Goal: Task Accomplishment & Management: Complete application form

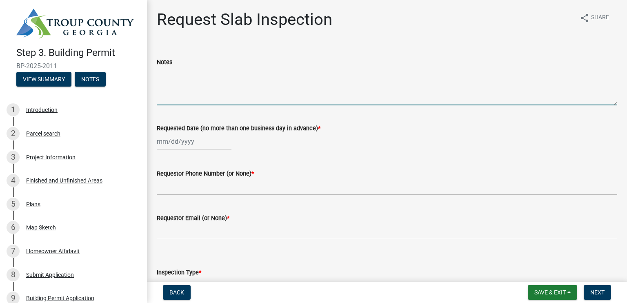
click at [207, 101] on textarea "Notes" at bounding box center [387, 86] width 460 height 38
click at [163, 142] on div at bounding box center [194, 141] width 75 height 17
select select "8"
select select "2025"
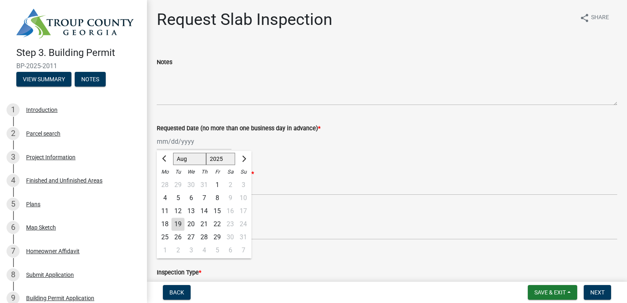
click at [177, 223] on div "19" at bounding box center [177, 223] width 13 height 13
type input "08/19/2025"
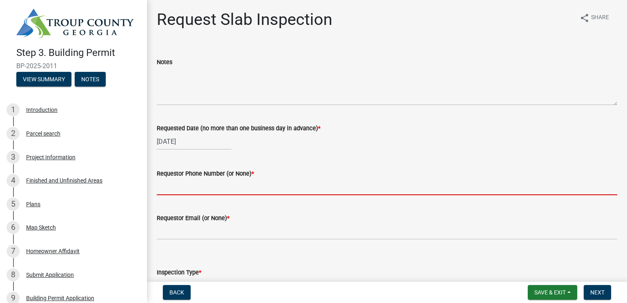
click at [209, 189] on input "Requestor Phone Number (or None) *" at bounding box center [387, 186] width 460 height 17
type input "7064152266"
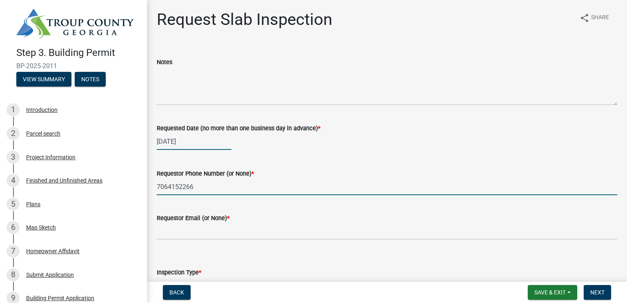
type input "20788661"
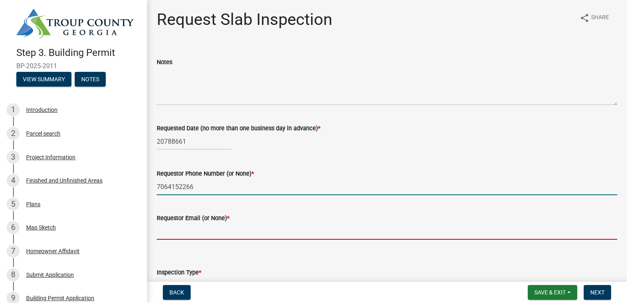
type input "laws.jc@gmail.com"
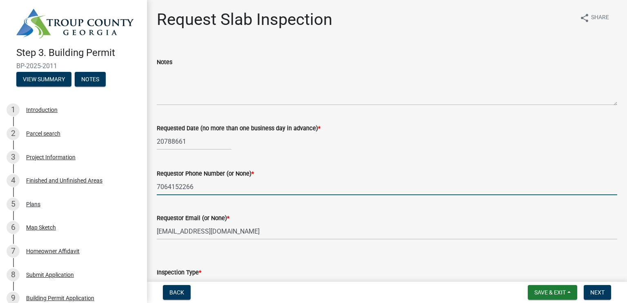
select select "8"
select select "2025"
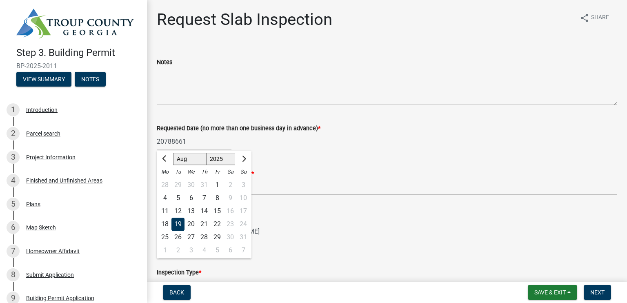
click at [287, 205] on div "Requestor Email (or None) * laws.jc@gmail.com" at bounding box center [387, 221] width 460 height 38
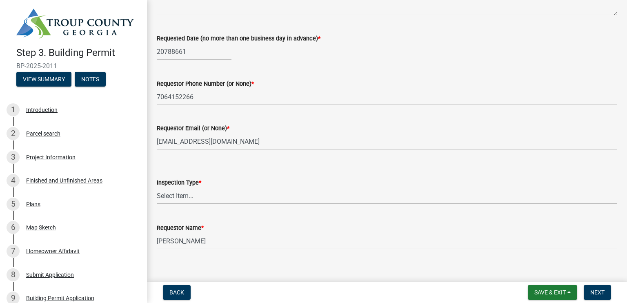
scroll to position [91, 0]
click at [389, 197] on select "Select Item... Slab" at bounding box center [387, 194] width 460 height 17
click at [369, 198] on select "Select Item... Slab" at bounding box center [387, 194] width 460 height 17
click at [157, 186] on select "Select Item... Slab" at bounding box center [387, 194] width 460 height 17
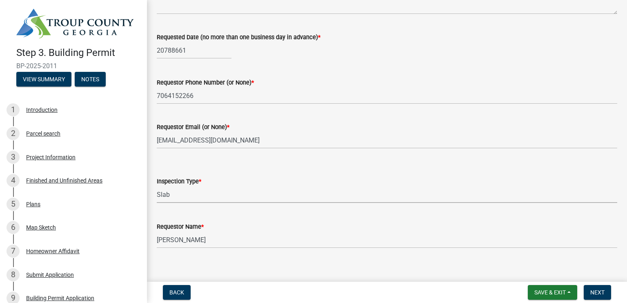
select select "ab79e0bf-6fbf-48c6-834d-2adc4864fc5e"
click at [196, 53] on div "20788661" at bounding box center [194, 50] width 75 height 17
select select "8"
select select "2025"
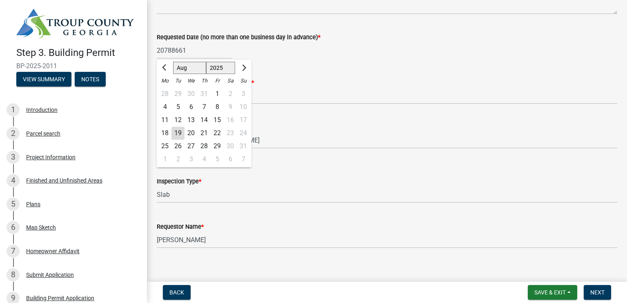
click at [177, 136] on div "19" at bounding box center [177, 133] width 13 height 13
type input "08/19/2025"
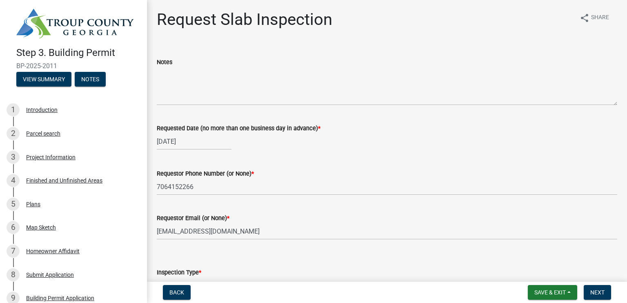
scroll to position [2, 0]
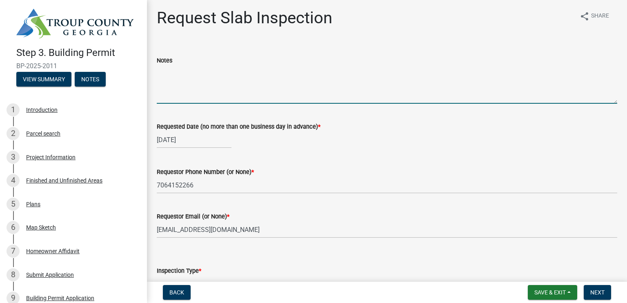
click at [393, 93] on textarea "Notes" at bounding box center [387, 84] width 460 height 38
type textarea "Need Plumbing inspection"
click at [599, 295] on span "Next" at bounding box center [597, 292] width 14 height 7
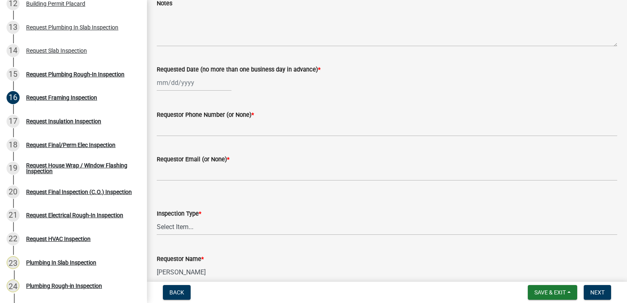
scroll to position [379, 0]
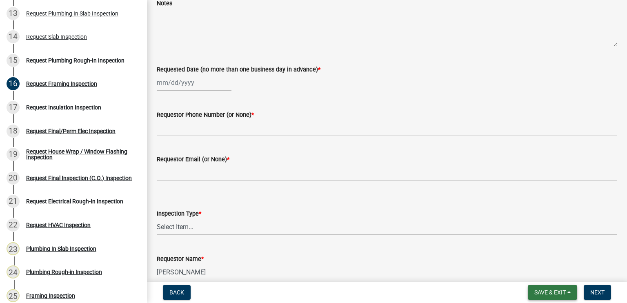
click at [540, 295] on button "Save & Exit" at bounding box center [552, 292] width 49 height 15
click at [542, 276] on button "Save & Exit" at bounding box center [544, 271] width 65 height 20
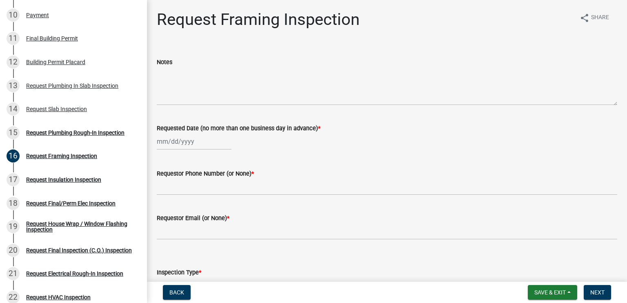
scroll to position [310, 0]
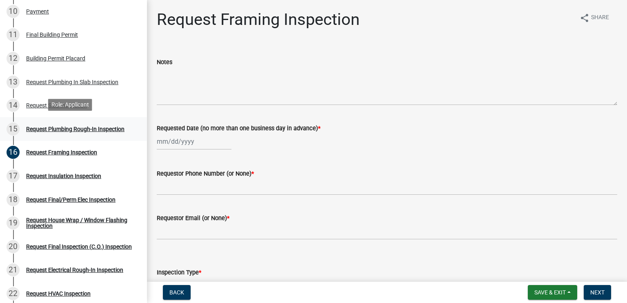
click at [94, 129] on div "Request Plumbing Rough-In Inspection" at bounding box center [75, 129] width 98 height 6
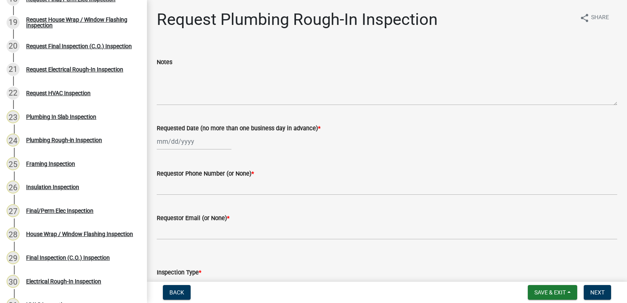
scroll to position [503, 0]
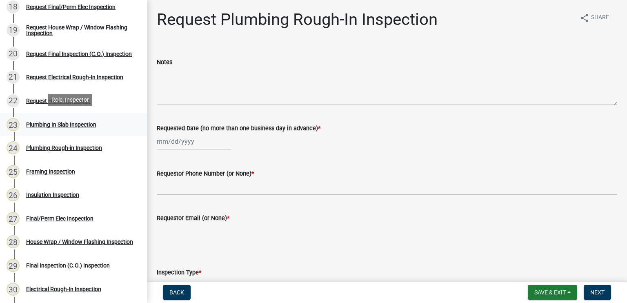
click at [93, 124] on div "Plumbing In Slab Inspection" at bounding box center [61, 125] width 70 height 6
